Goal: Information Seeking & Learning: Learn about a topic

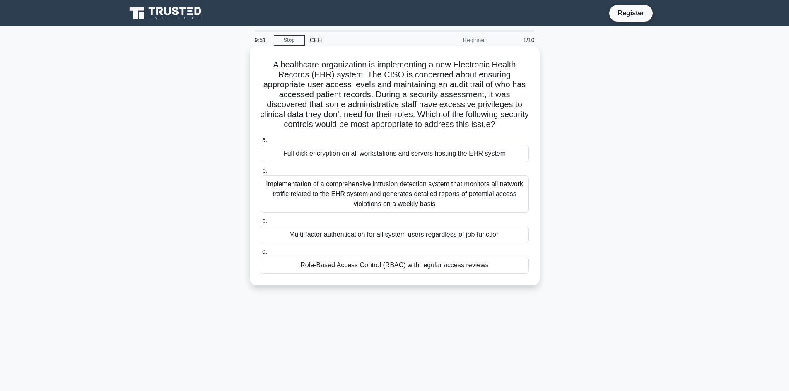
click at [423, 155] on div "Full disk encryption on all workstations and servers hosting the EHR system" at bounding box center [394, 153] width 268 height 17
click at [260, 143] on input "a. Full disk encryption on all workstations and servers hosting the EHR system" at bounding box center [260, 139] width 0 height 5
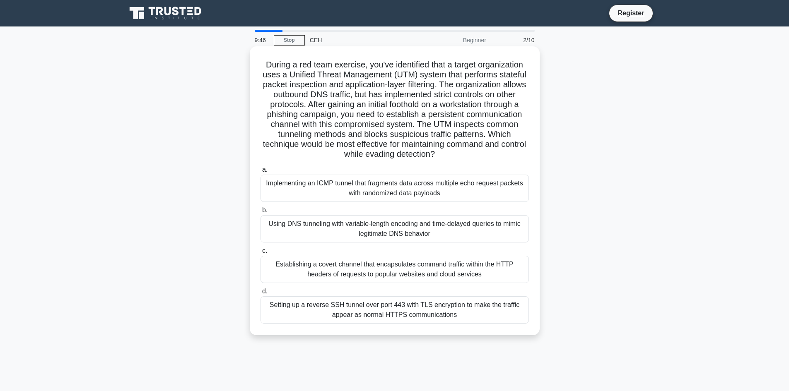
click at [392, 188] on div "Implementing an ICMP tunnel that fragments data across multiple echo request pa…" at bounding box center [394, 188] width 268 height 27
click at [260, 173] on input "a. Implementing an ICMP tunnel that fragments data across multiple echo request…" at bounding box center [260, 169] width 0 height 5
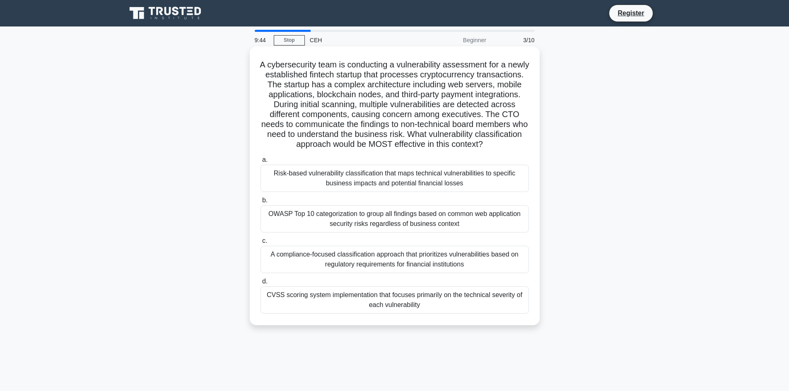
click at [368, 231] on div "OWASP Top 10 categorization to group all findings based on common web applicati…" at bounding box center [394, 218] width 268 height 27
click at [260, 203] on input "b. OWASP Top 10 categorization to group all findings based on common web applic…" at bounding box center [260, 200] width 0 height 5
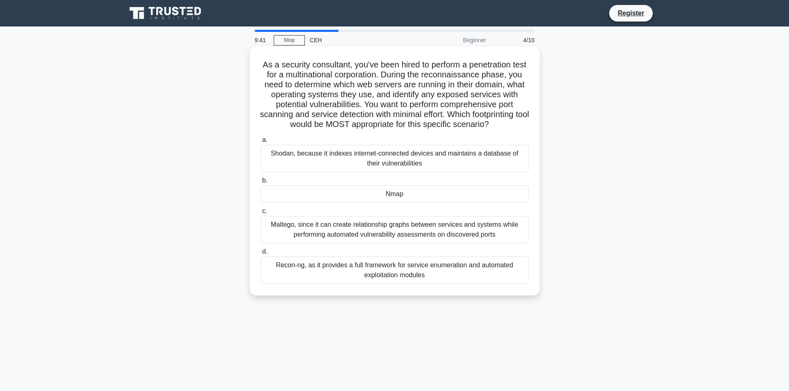
click at [347, 227] on div "Maltego, since it can create relationship graphs between services and systems w…" at bounding box center [394, 229] width 268 height 27
click at [260, 214] on input "c. Maltego, since it can create relationship graphs between services and system…" at bounding box center [260, 211] width 0 height 5
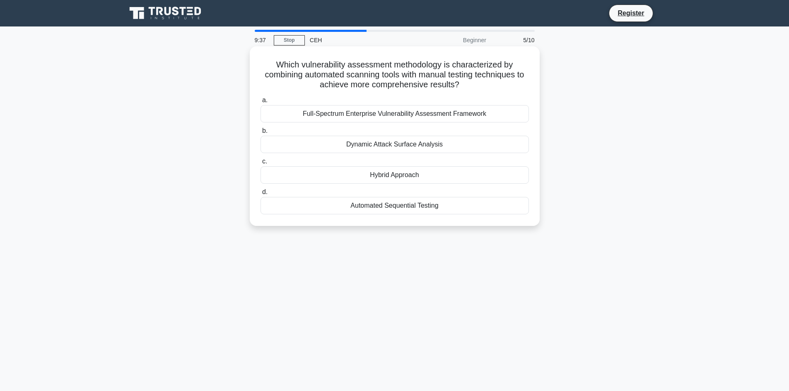
click at [370, 114] on div "Full-Spectrum Enterprise Vulnerability Assessment Framework" at bounding box center [394, 113] width 268 height 17
click at [260, 103] on input "a. Full-Spectrum Enterprise Vulnerability Assessment Framework" at bounding box center [260, 100] width 0 height 5
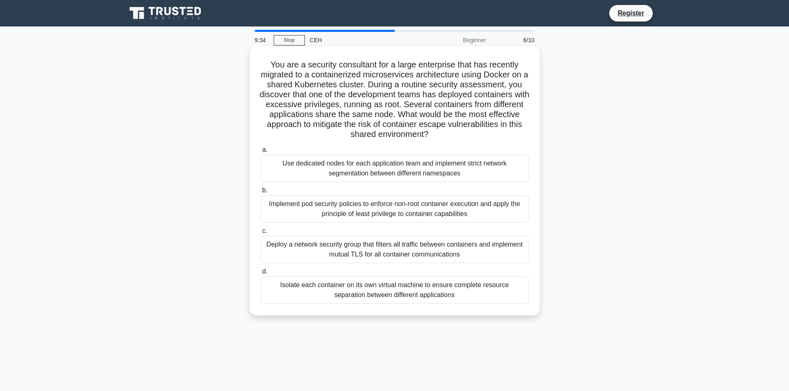
click at [302, 298] on div "Isolate each container on its own virtual machine to ensure complete resource s…" at bounding box center [394, 290] width 268 height 27
click at [260, 274] on input "d. Isolate each container on its own virtual machine to ensure complete resourc…" at bounding box center [260, 271] width 0 height 5
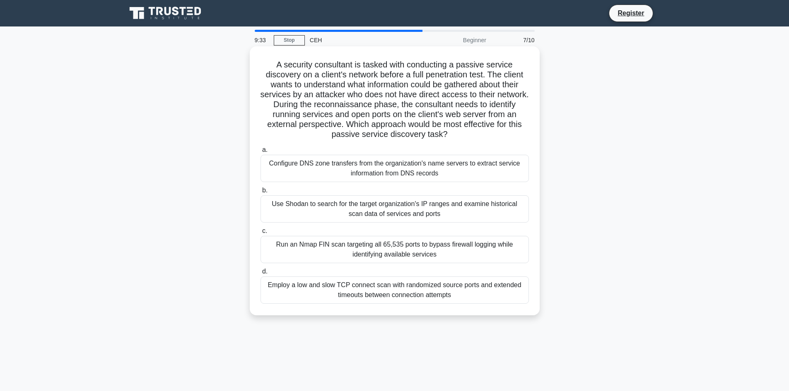
click at [351, 175] on div "Configure DNS zone transfers from the organization's name servers to extract se…" at bounding box center [394, 168] width 268 height 27
click at [260, 153] on input "a. Configure DNS zone transfers from the organization's name servers to extract…" at bounding box center [260, 149] width 0 height 5
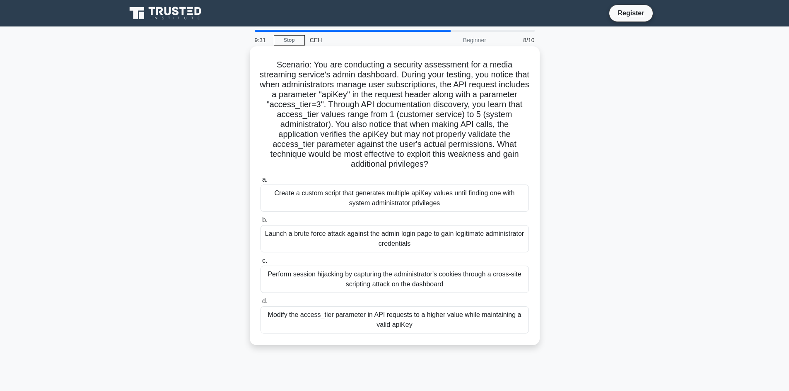
click at [340, 280] on div "Perform session hijacking by capturing the administrator's cookies through a cr…" at bounding box center [394, 279] width 268 height 27
click at [260, 264] on input "c. Perform session hijacking by capturing the administrator's cookies through a…" at bounding box center [260, 260] width 0 height 5
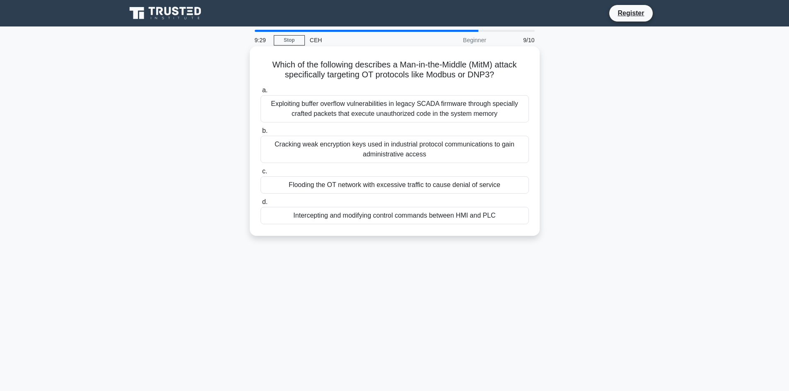
click at [450, 140] on div "Cracking weak encryption keys used in industrial protocol communications to gai…" at bounding box center [394, 149] width 268 height 27
click at [260, 134] on input "b. Cracking weak encryption keys used in industrial protocol communications to …" at bounding box center [260, 130] width 0 height 5
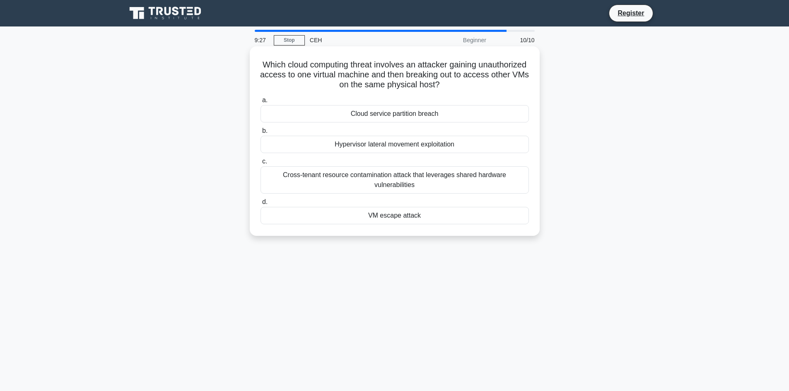
click at [429, 183] on div "Cross-tenant resource contamination attack that leverages shared hardware vulne…" at bounding box center [394, 179] width 268 height 27
click at [260, 164] on input "c. Cross-tenant resource contamination attack that leverages shared hardware vu…" at bounding box center [260, 161] width 0 height 5
